Goal: Information Seeking & Learning: Learn about a topic

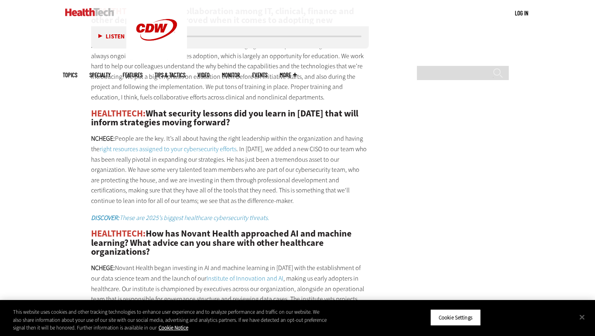
scroll to position [1406, 0]
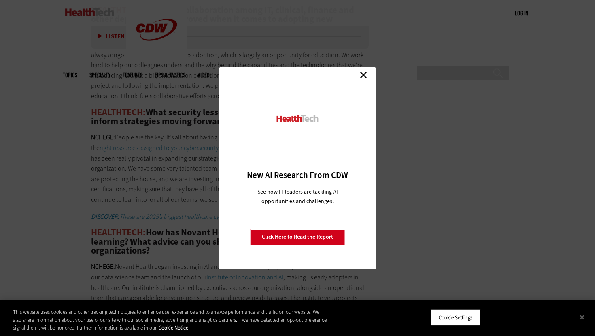
click at [360, 76] on link "Close" at bounding box center [364, 75] width 12 height 12
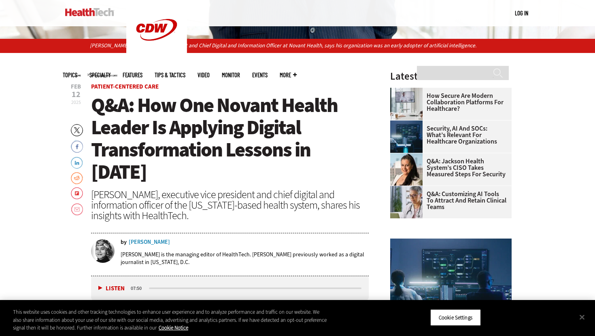
scroll to position [249, 0]
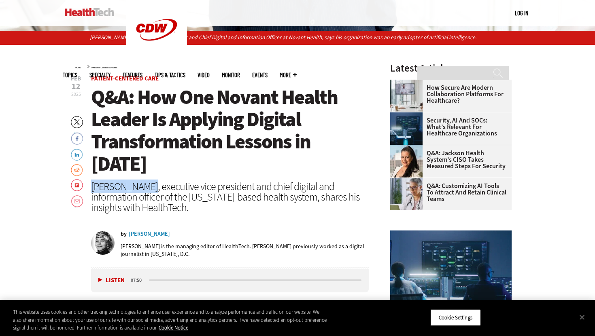
drag, startPoint x: 151, startPoint y: 162, endPoint x: 87, endPoint y: 166, distance: 64.1
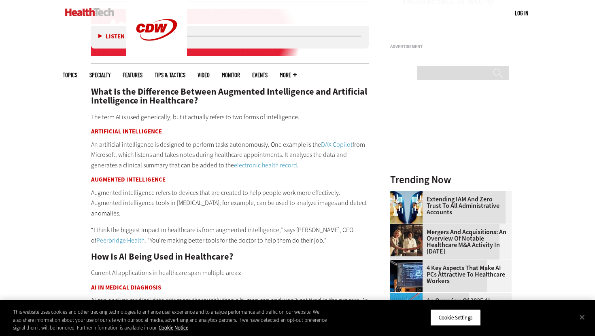
scroll to position [780, 0]
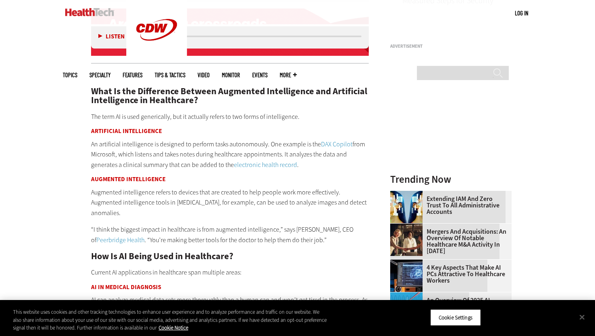
click at [194, 194] on p "Augmented intelligence refers to devices that are created to help people work m…" at bounding box center [230, 202] width 278 height 31
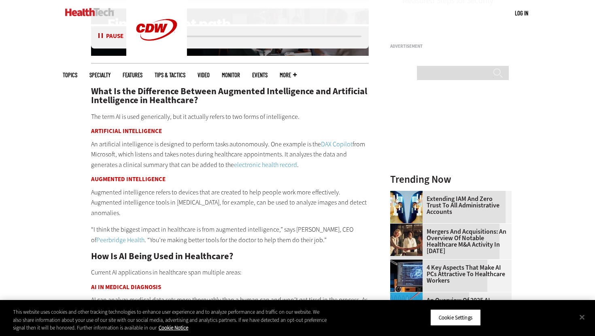
click at [104, 37] on button "Pause" at bounding box center [110, 37] width 25 height 6
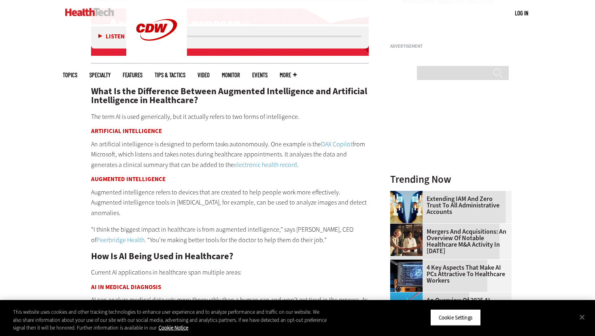
click at [325, 177] on h3 "Augmented Intelligence" at bounding box center [230, 180] width 278 height 6
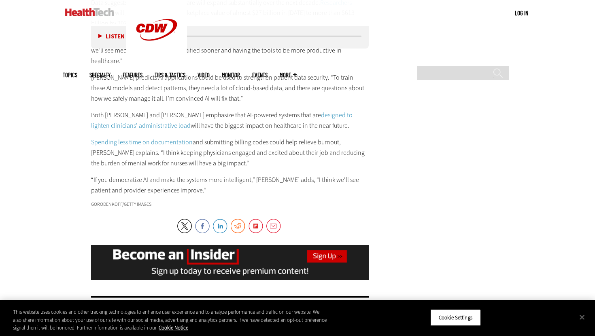
scroll to position [1674, 0]
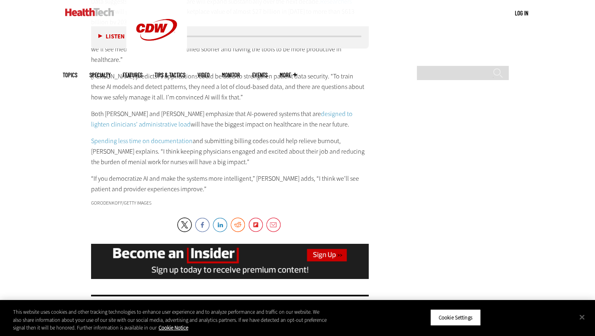
click at [268, 109] on p "Both [PERSON_NAME] and [PERSON_NAME] emphasize that AI-powered systems that are…" at bounding box center [230, 119] width 278 height 21
click at [249, 100] on div "AI in Healthcare Data Management AI applications are making it easier for healt…" at bounding box center [230, 6] width 278 height 375
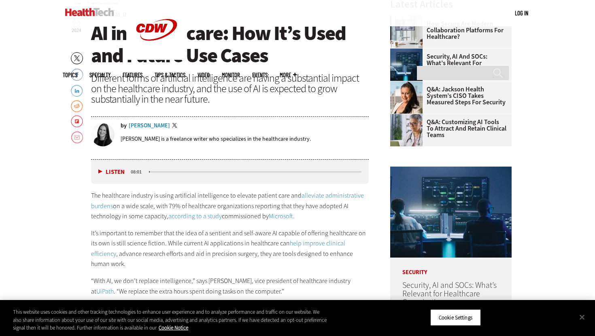
scroll to position [286, 0]
